Goal: Navigation & Orientation: Find specific page/section

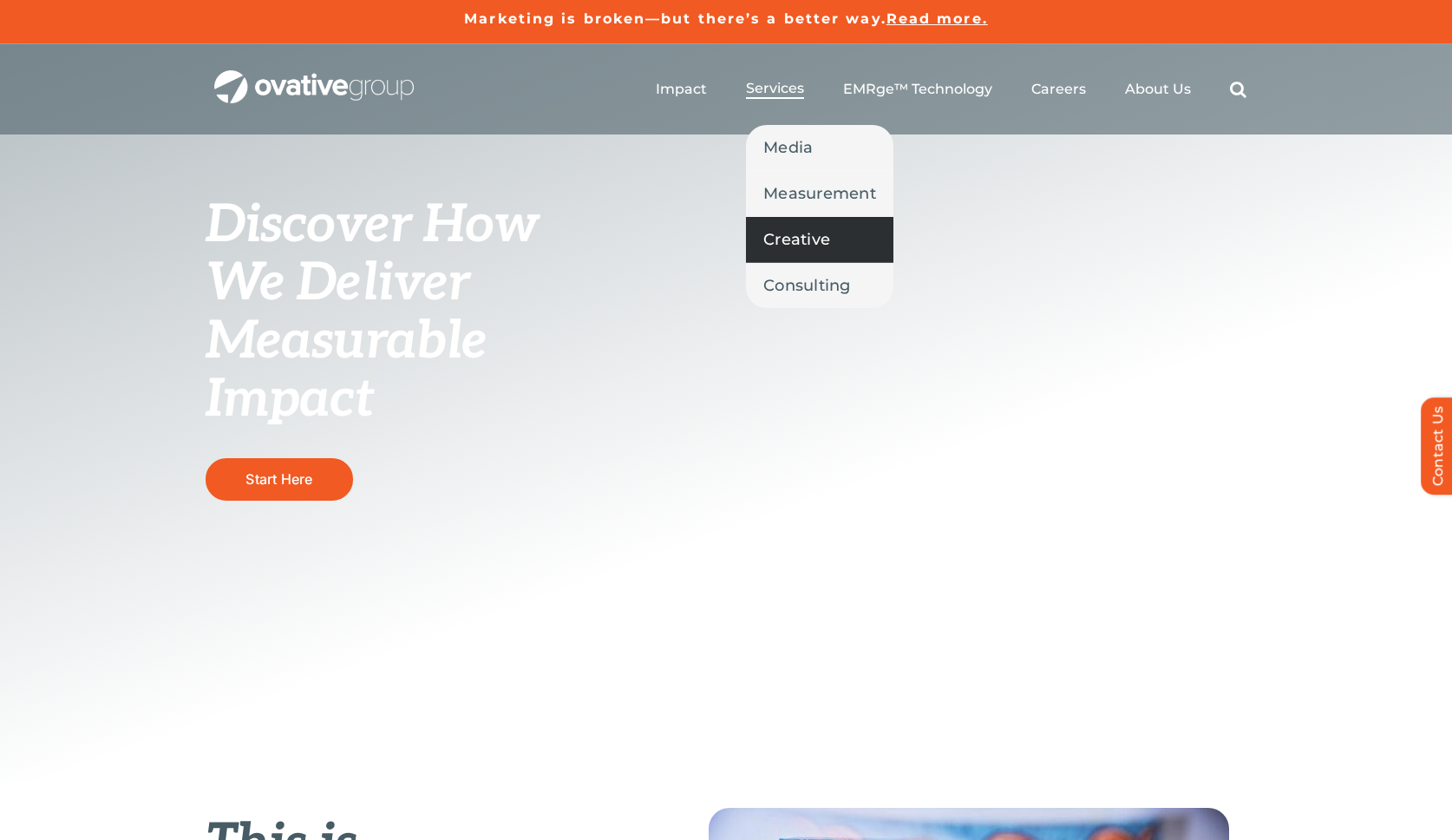
click at [794, 239] on span "Creative" at bounding box center [796, 239] width 67 height 24
